Goal: Register for event/course

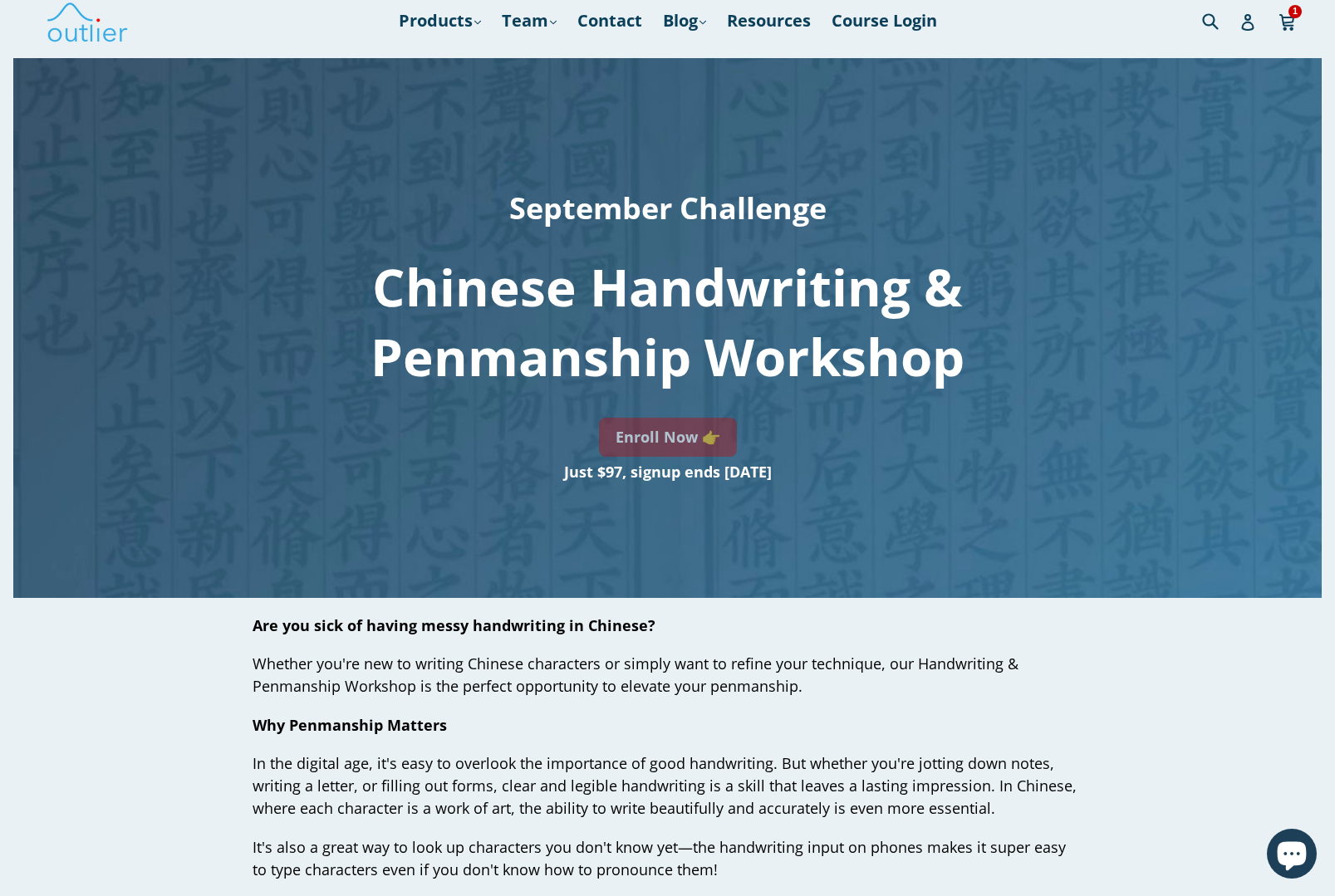
click at [701, 448] on link "Enroll Now 👉" at bounding box center [667, 437] width 138 height 39
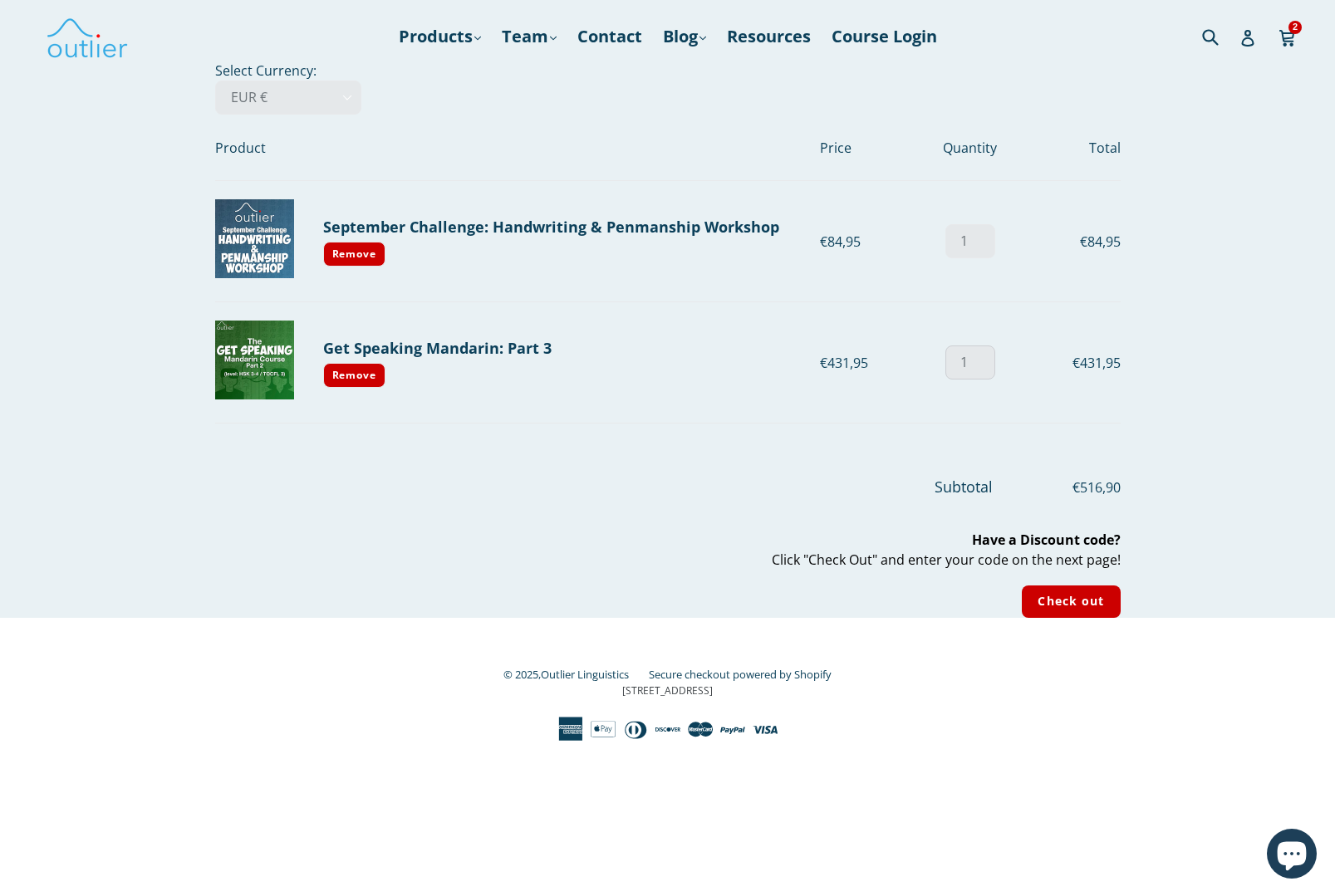
click at [977, 367] on input "1" at bounding box center [970, 362] width 50 height 34
click at [1071, 601] on input "Check out" at bounding box center [1071, 601] width 98 height 32
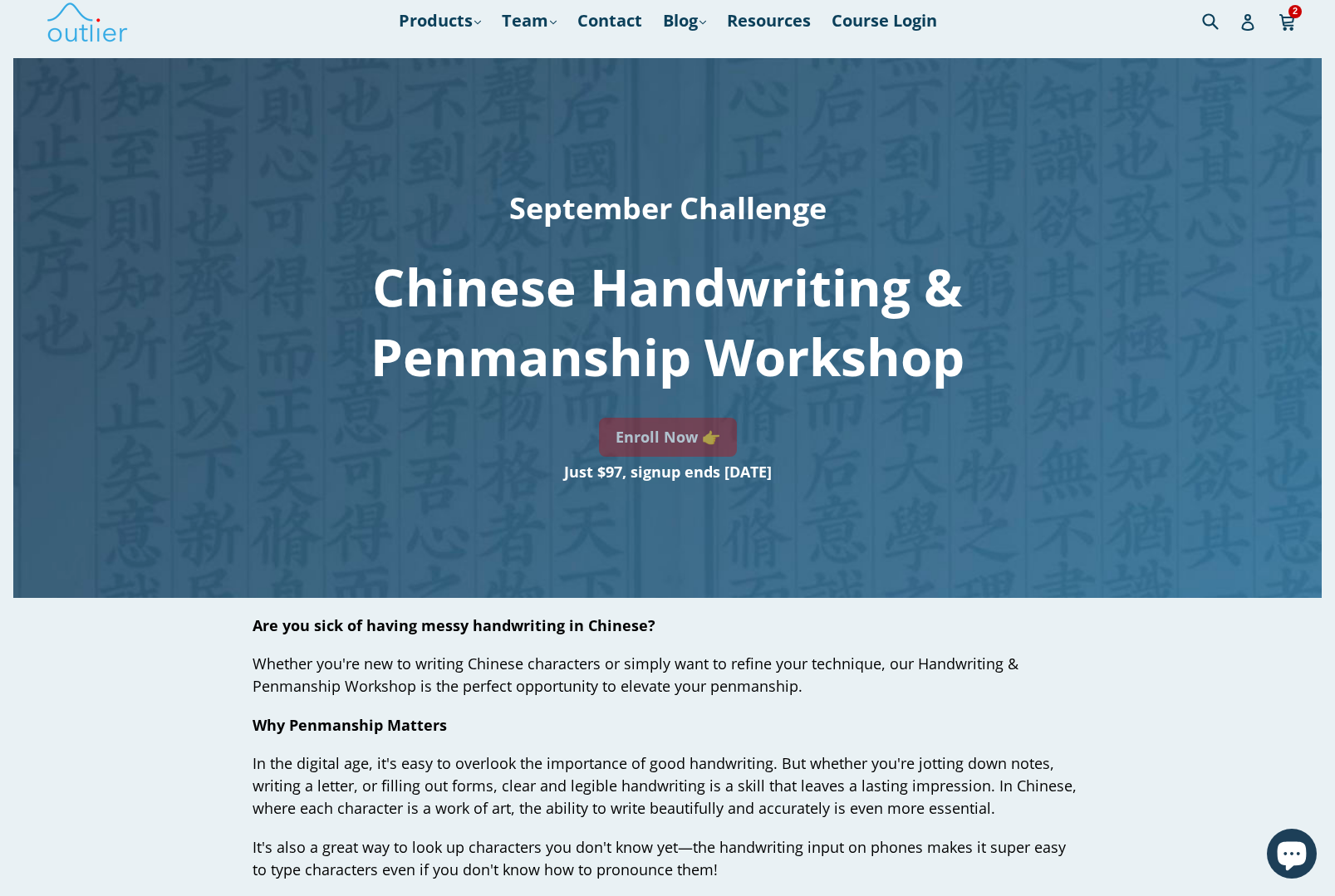
click at [672, 427] on link "Enroll Now 👉" at bounding box center [667, 437] width 138 height 39
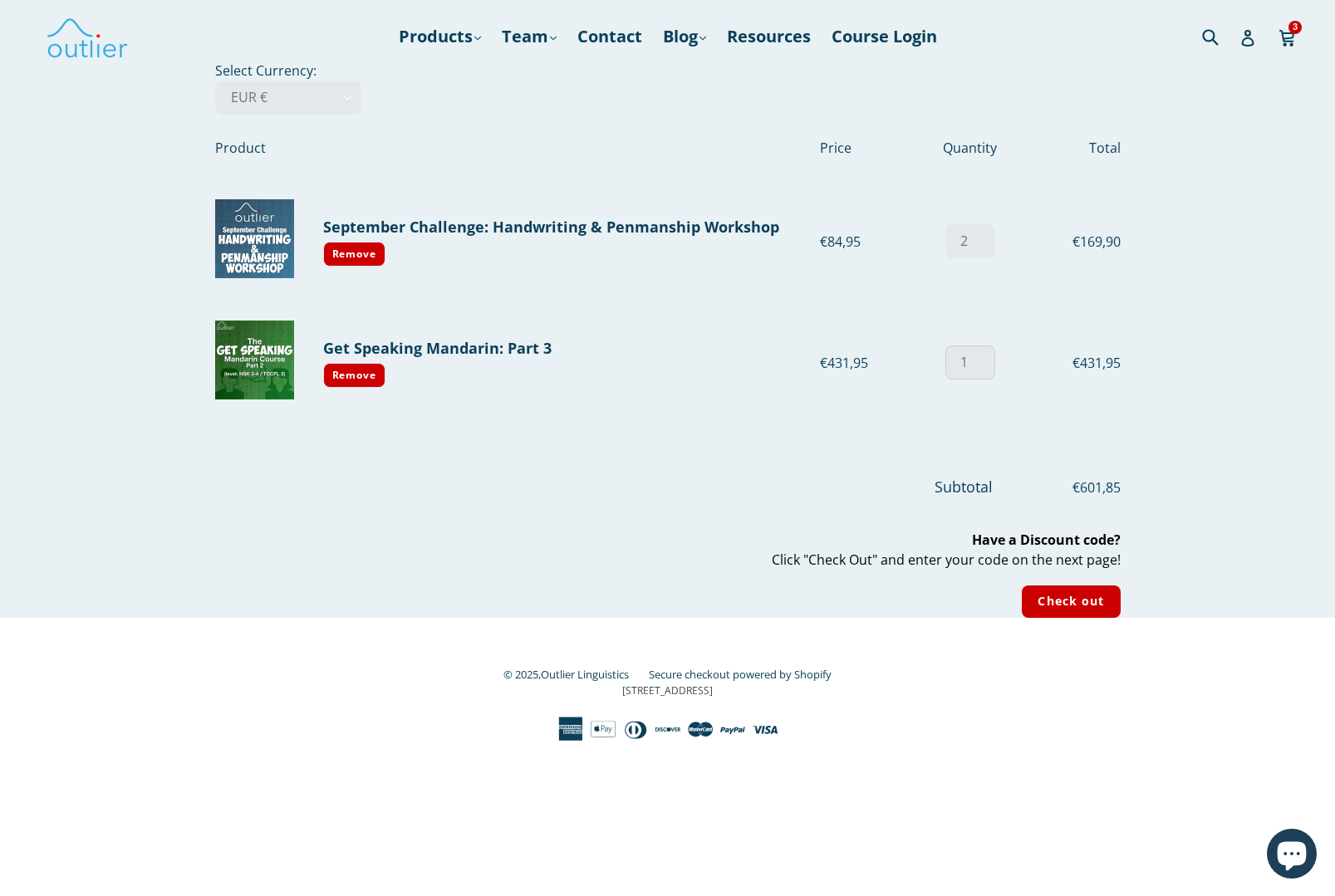
click at [989, 363] on input "1" at bounding box center [970, 362] width 50 height 34
type input "0"
click at [973, 238] on input "2" at bounding box center [970, 241] width 50 height 34
